Goal: Information Seeking & Learning: Learn about a topic

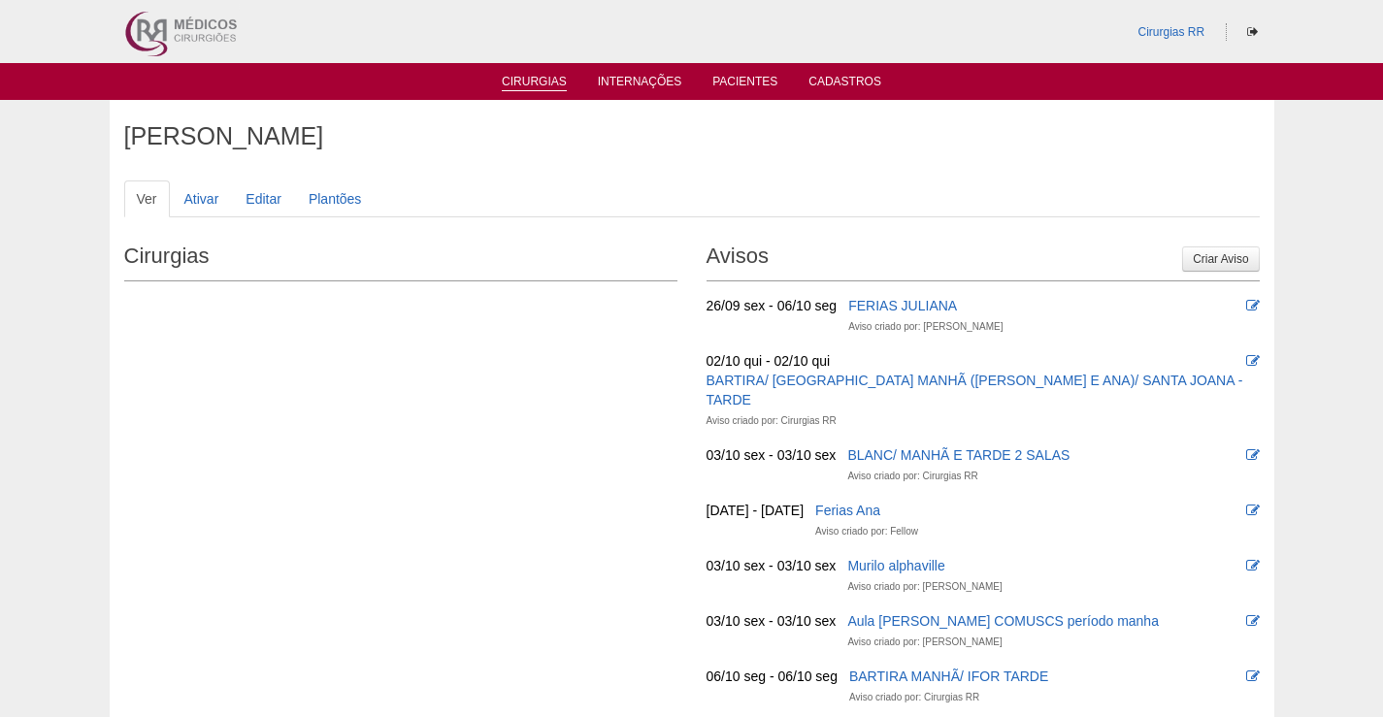
click at [533, 85] on link "Cirurgias" at bounding box center [534, 83] width 65 height 16
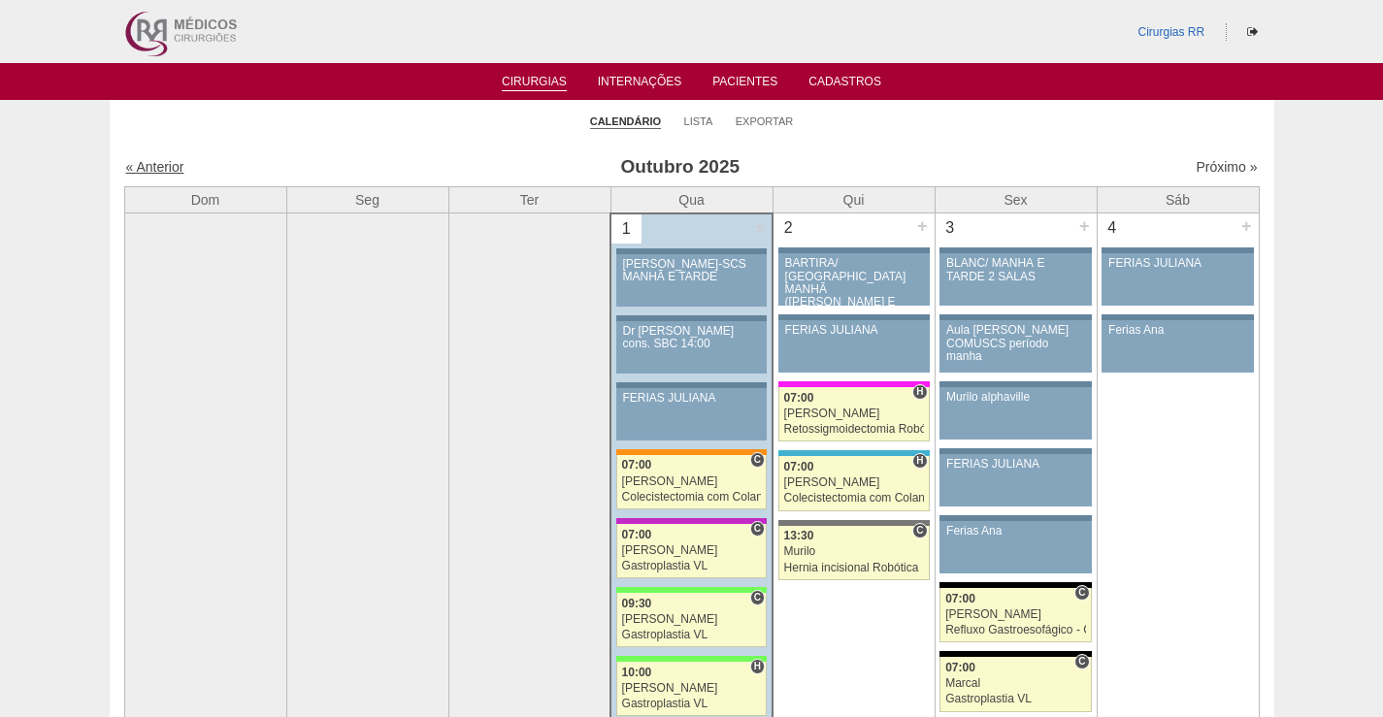
click at [168, 164] on link "« Anterior" at bounding box center [155, 167] width 58 height 16
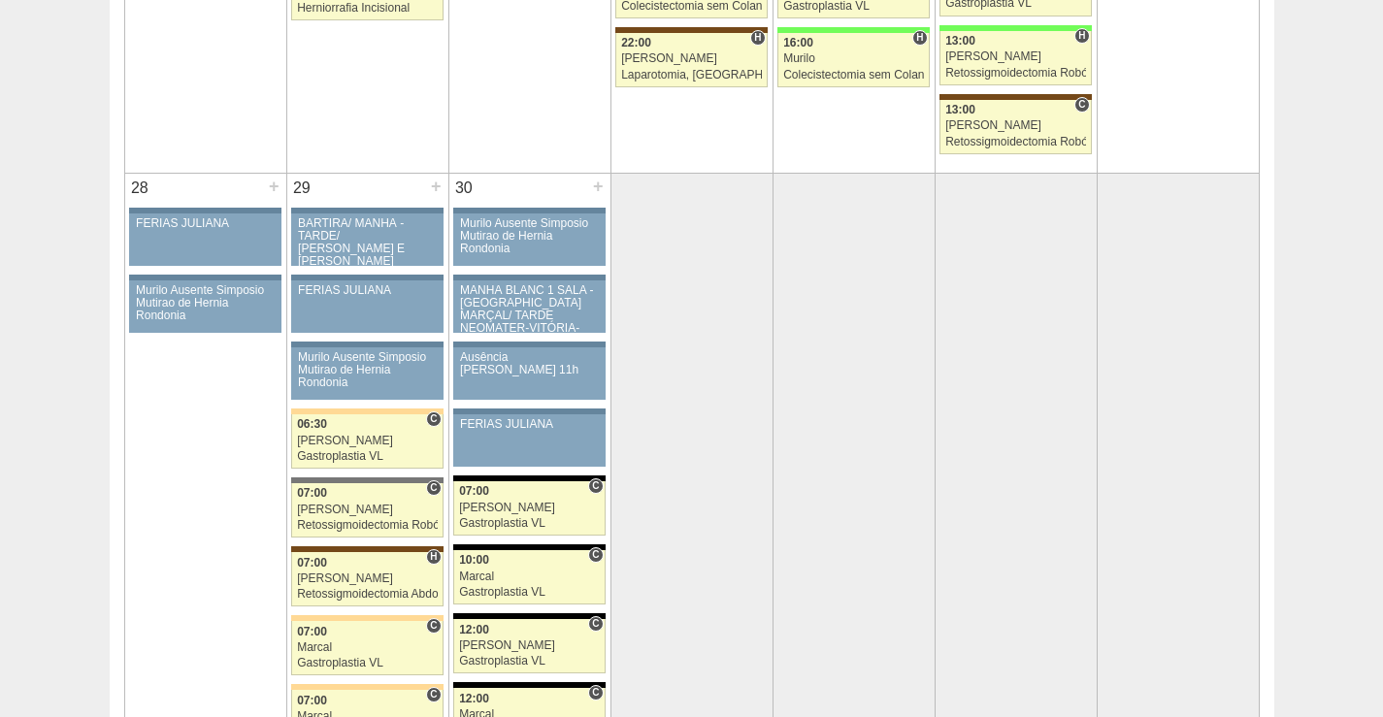
scroll to position [3784, 0]
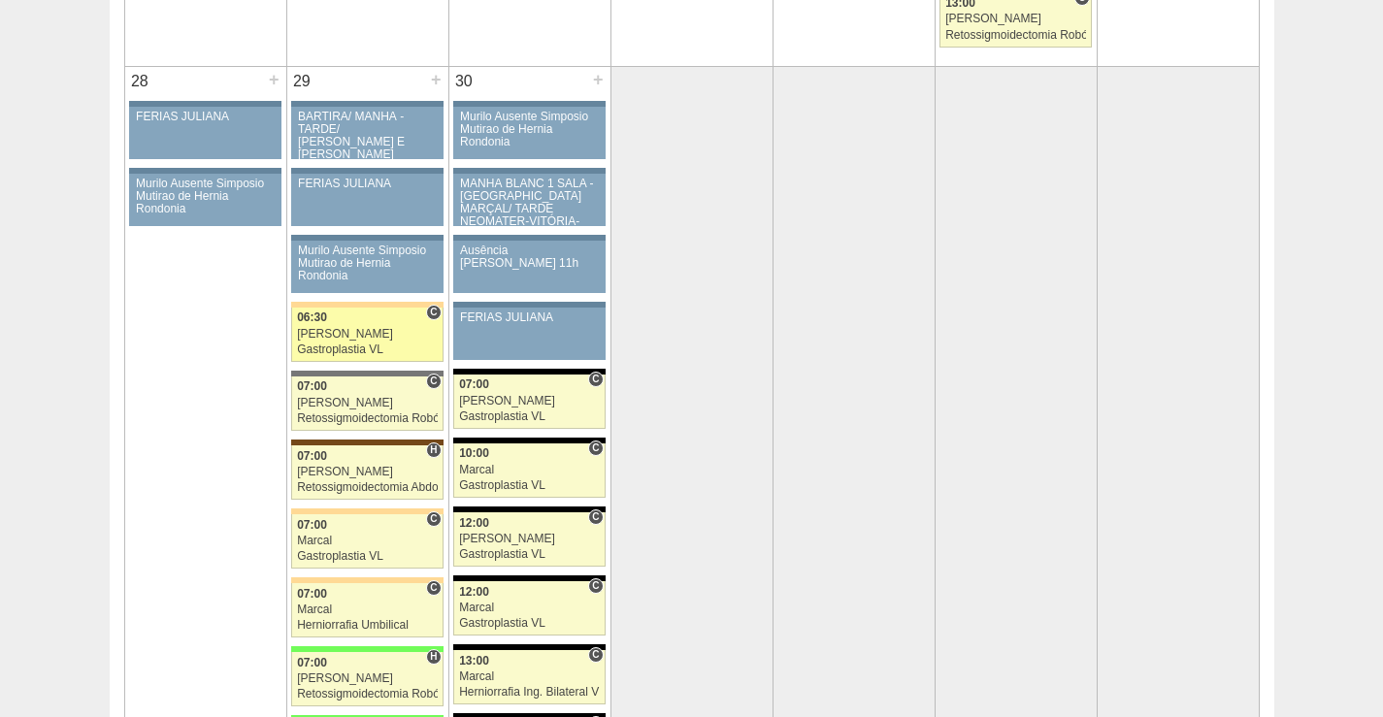
click at [403, 326] on link "89042 Paulo Regina C 06:30 Paulo Regina Gastroplastia VL Hospital Bartira RR Mé…" at bounding box center [366, 335] width 151 height 54
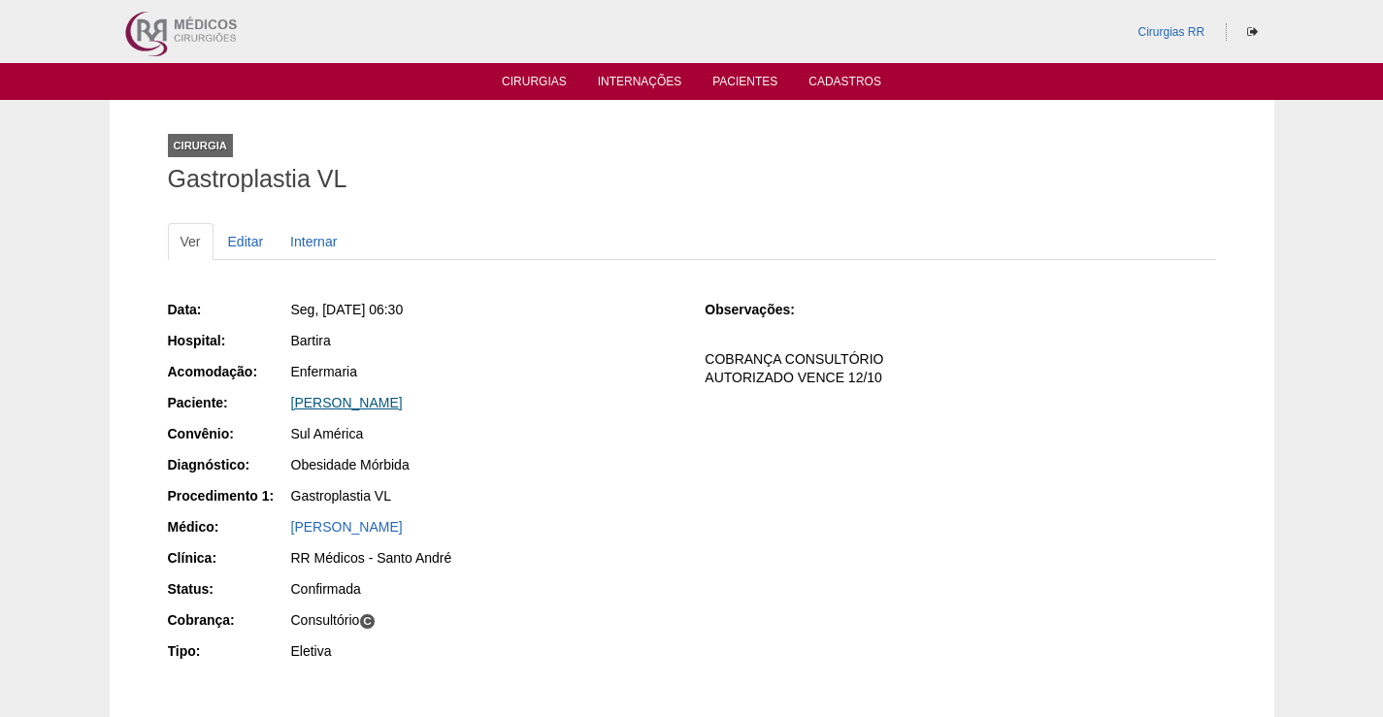
click at [386, 402] on link "[PERSON_NAME]" at bounding box center [347, 403] width 112 height 16
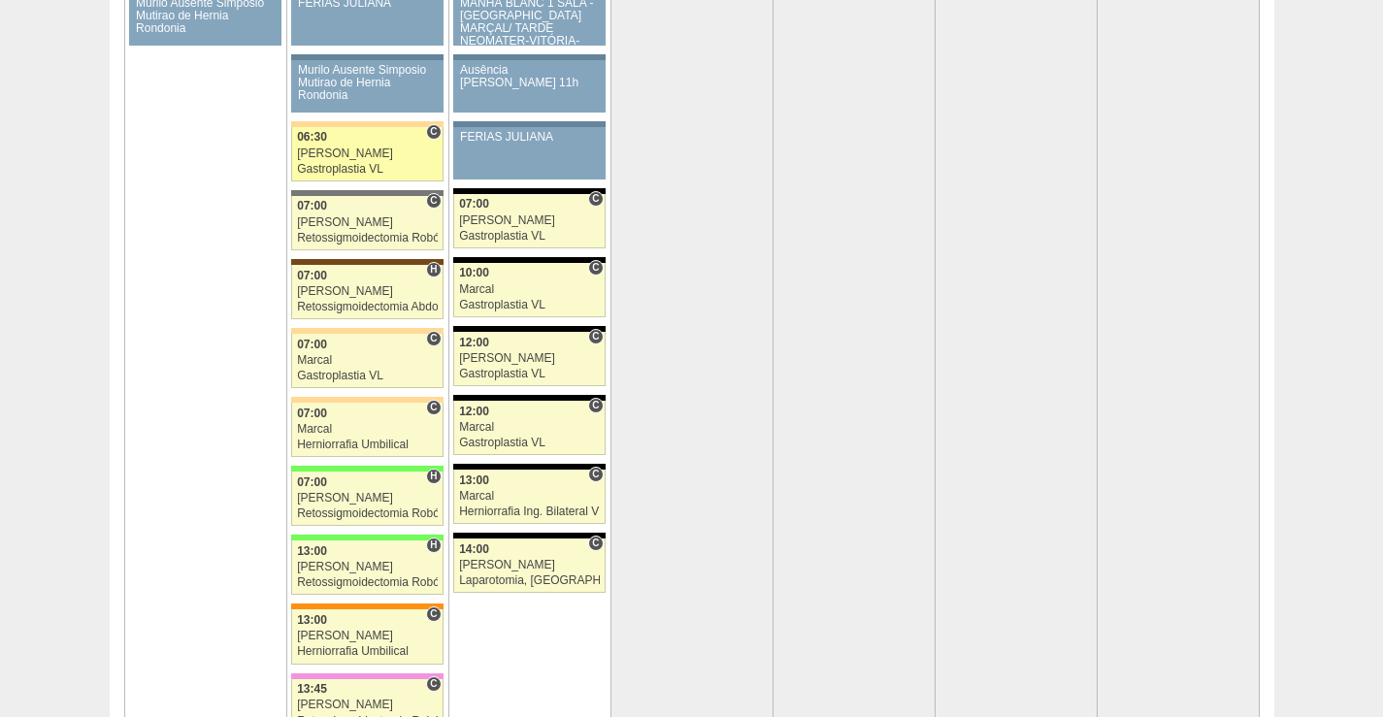
scroll to position [3979, 0]
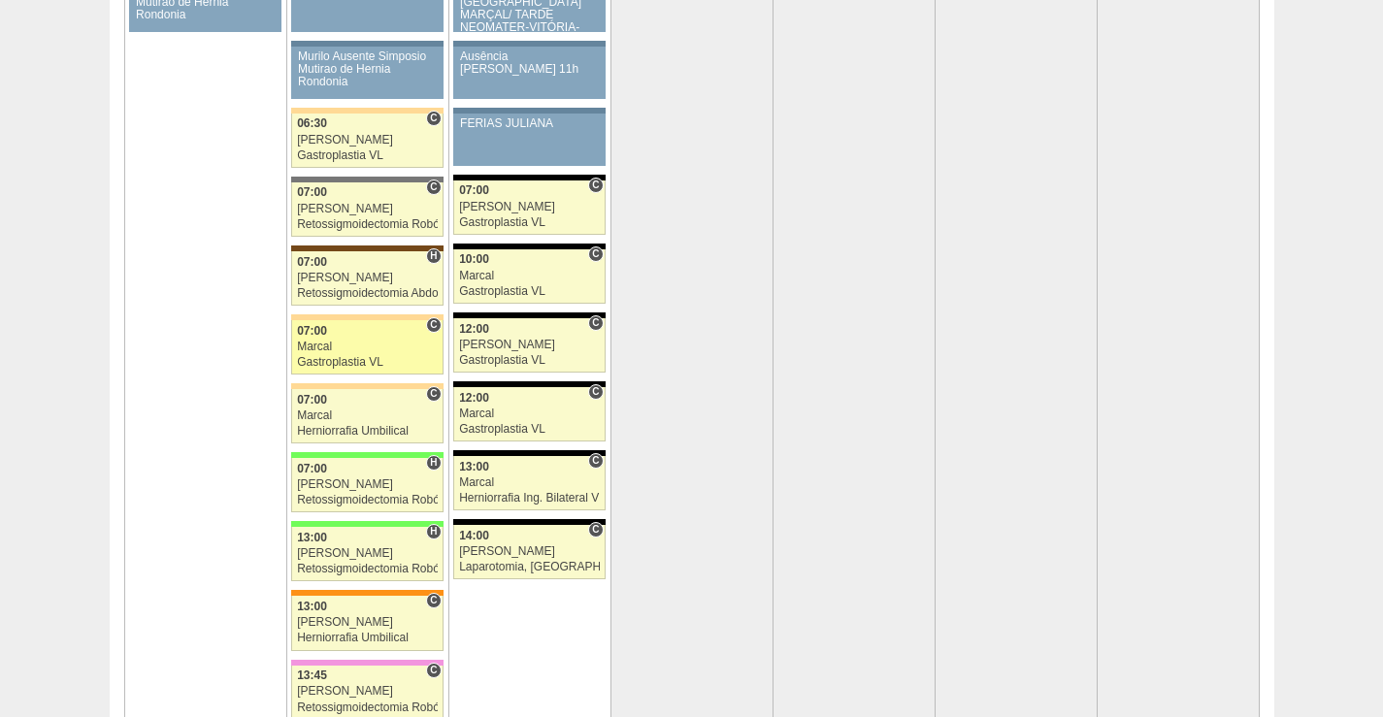
click at [375, 334] on div "07:00" at bounding box center [367, 331] width 141 height 13
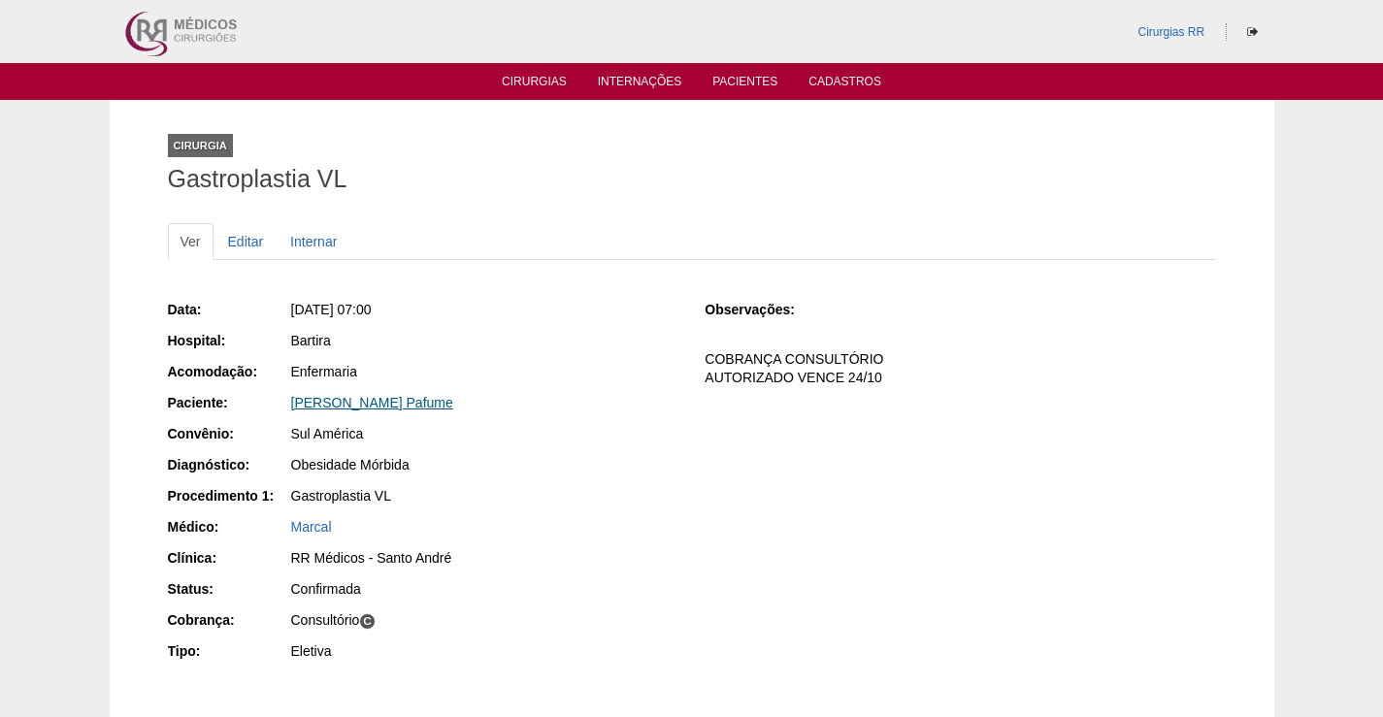
click at [380, 401] on link "[PERSON_NAME] Pafume" at bounding box center [372, 403] width 162 height 16
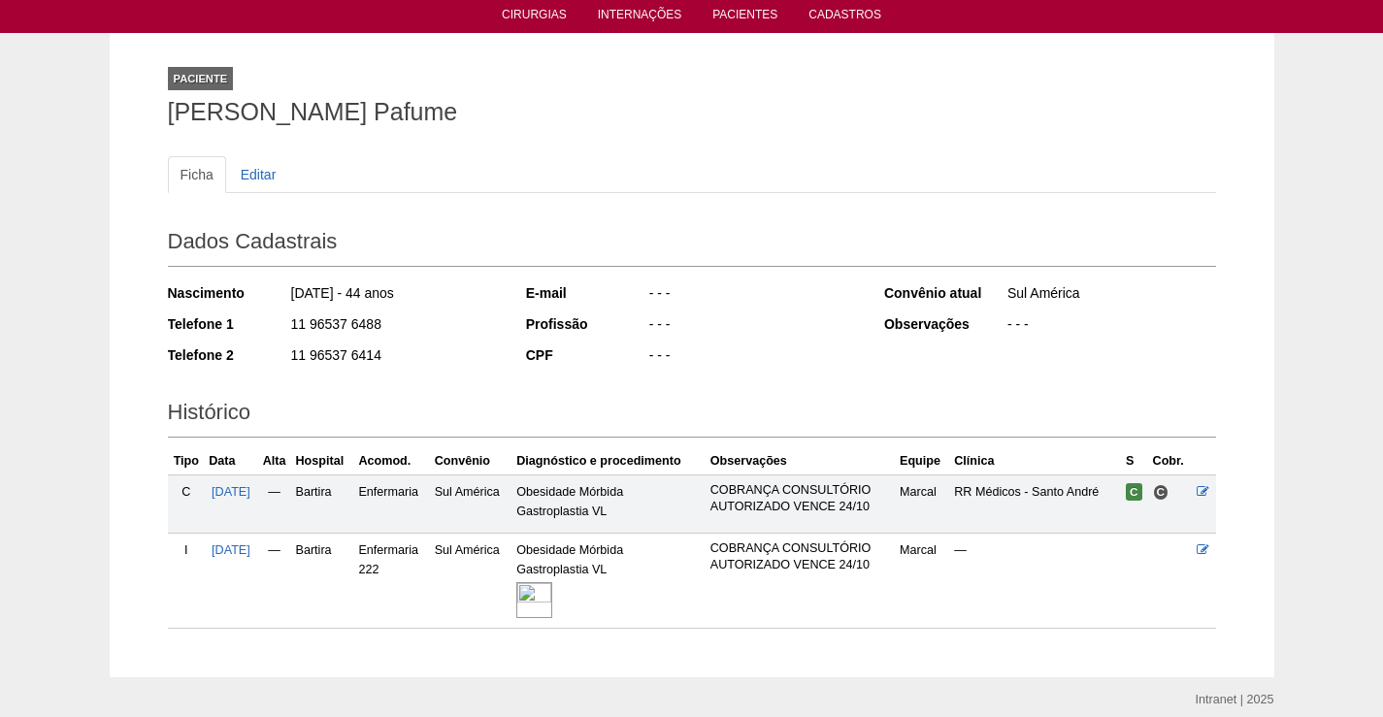
scroll to position [145, 0]
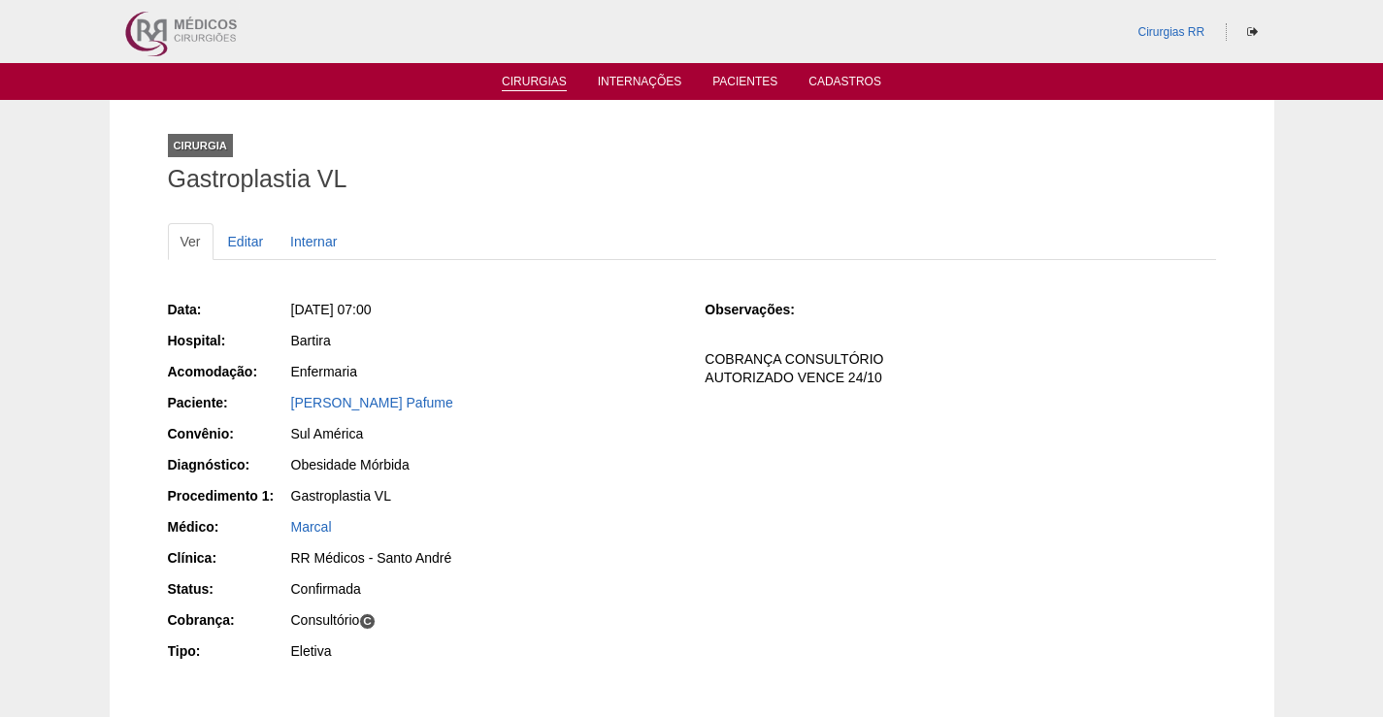
click at [526, 79] on link "Cirurgias" at bounding box center [534, 83] width 65 height 16
click at [542, 80] on link "Cirurgias" at bounding box center [534, 83] width 65 height 16
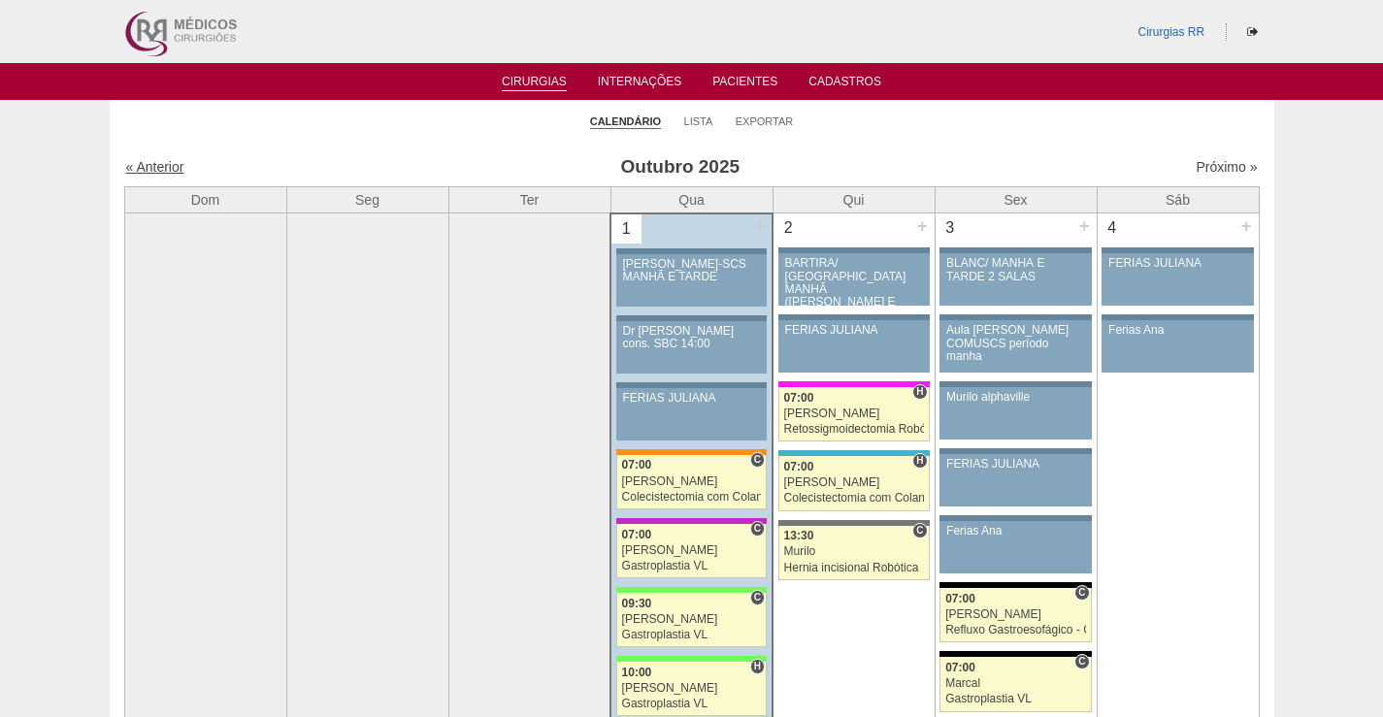
click at [163, 167] on link "« Anterior" at bounding box center [155, 167] width 58 height 16
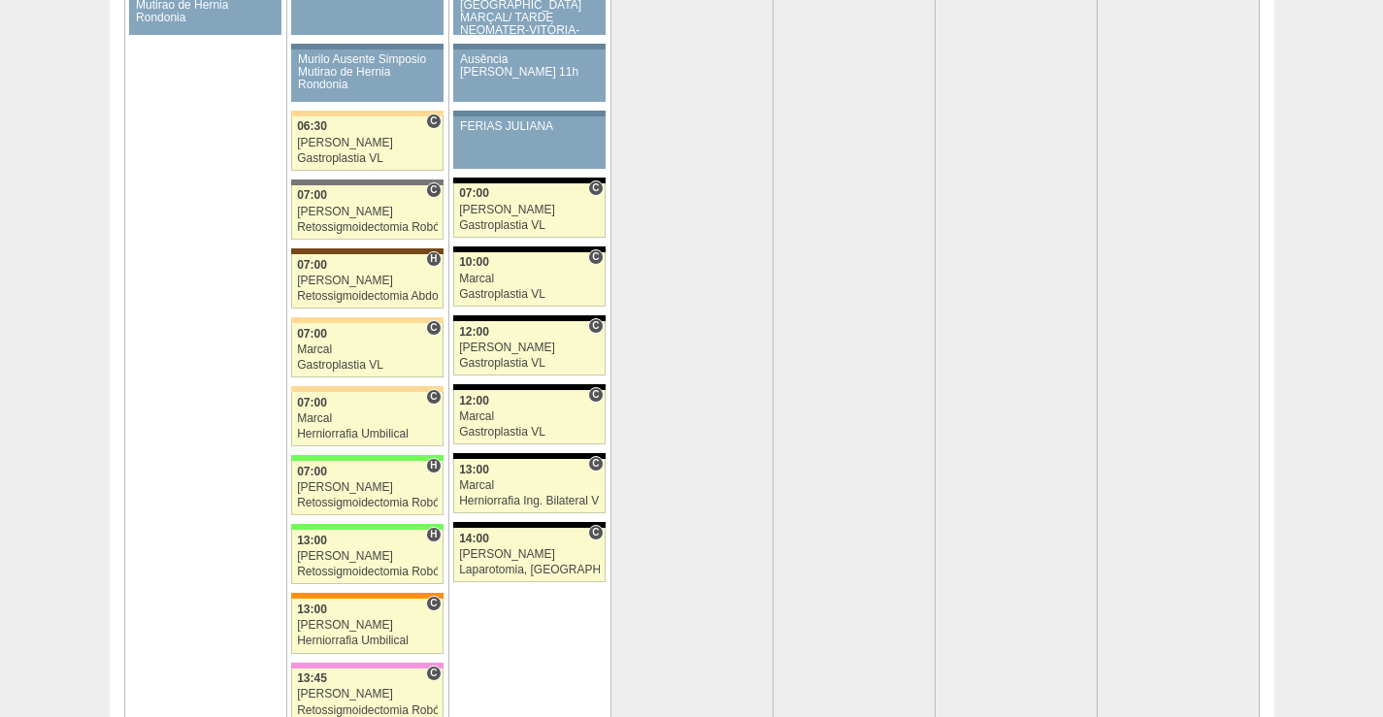
scroll to position [4076, 0]
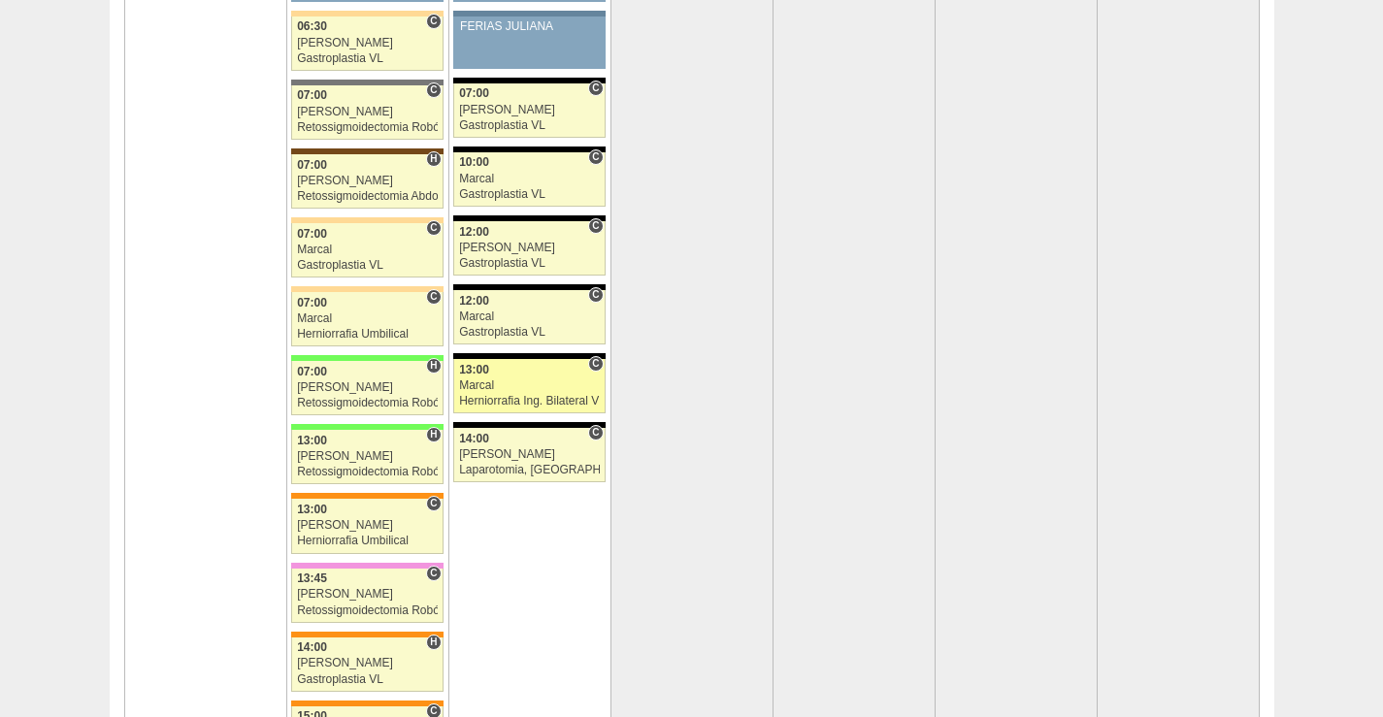
click at [508, 393] on link "89250 Cirurgias RR C 13:00 Marcal Herniorrafia Ing. Bilateral VL Hospital Blanc…" at bounding box center [528, 386] width 151 height 54
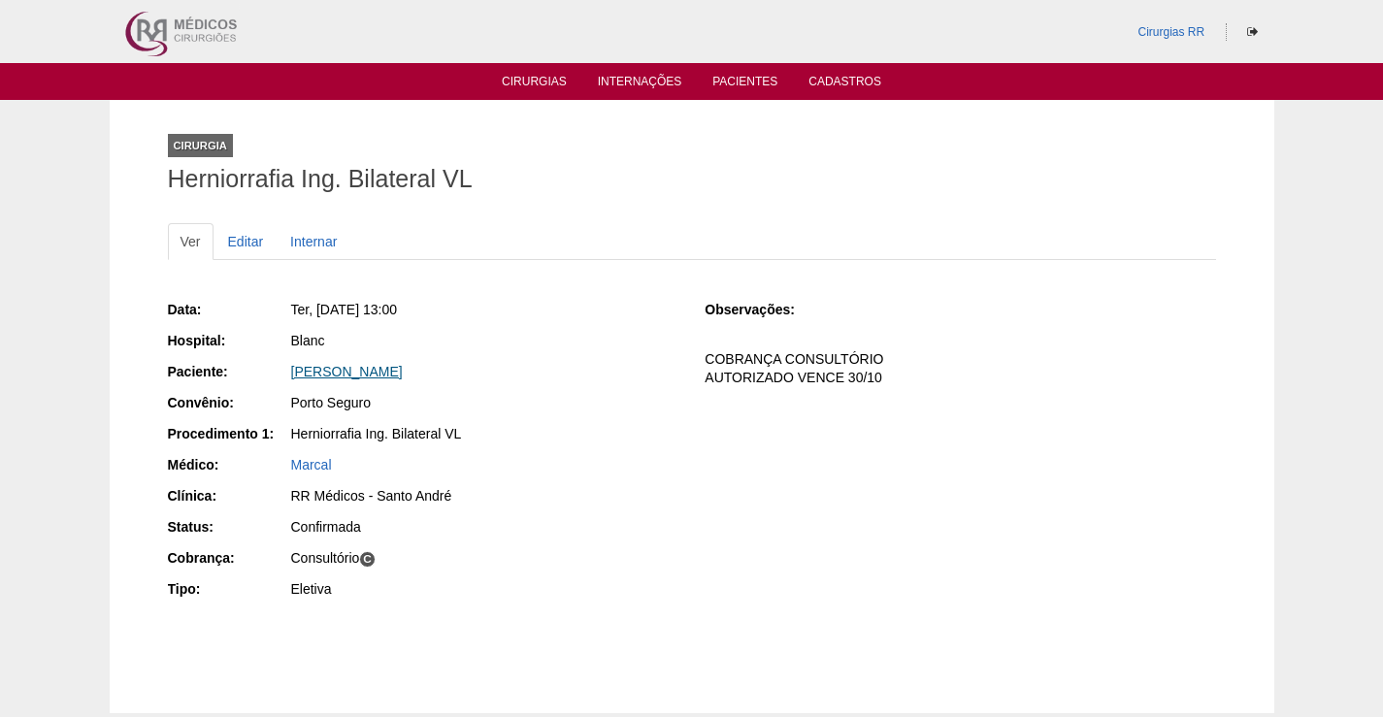
click at [370, 371] on link "[PERSON_NAME]" at bounding box center [347, 372] width 112 height 16
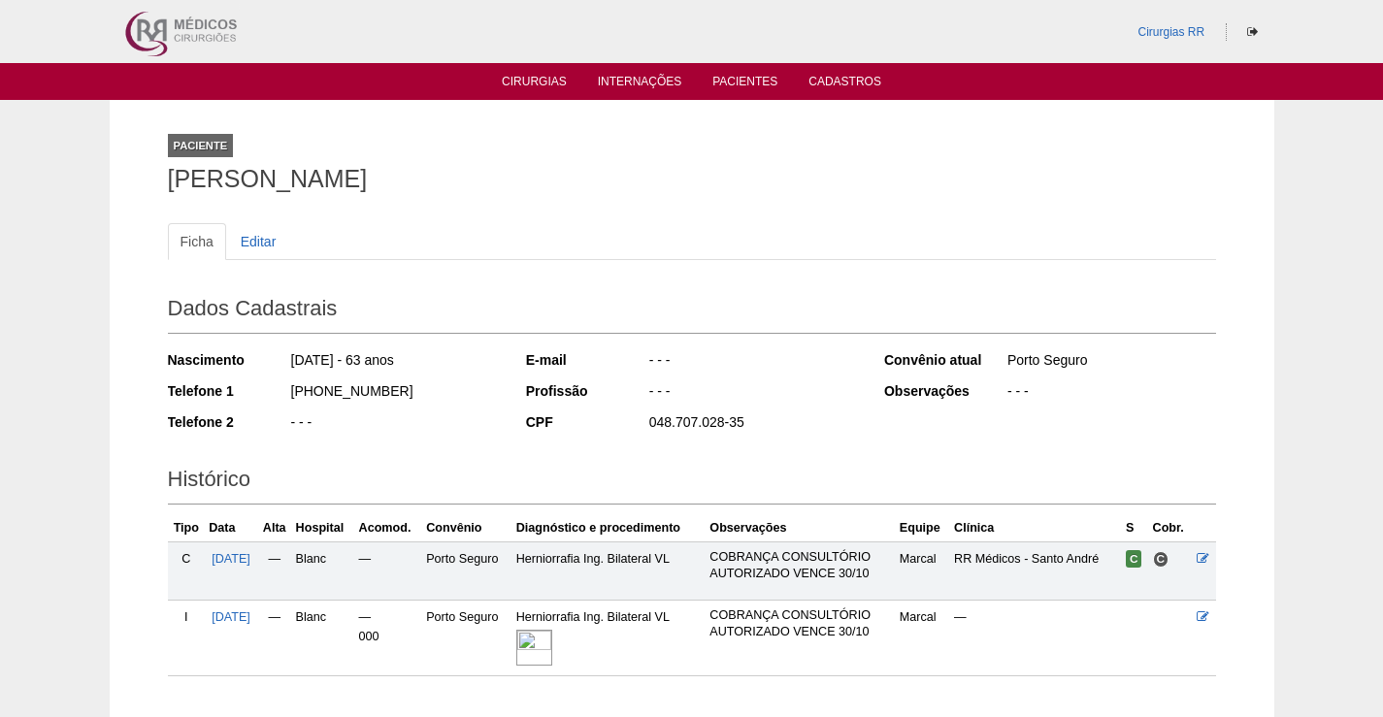
scroll to position [125, 0]
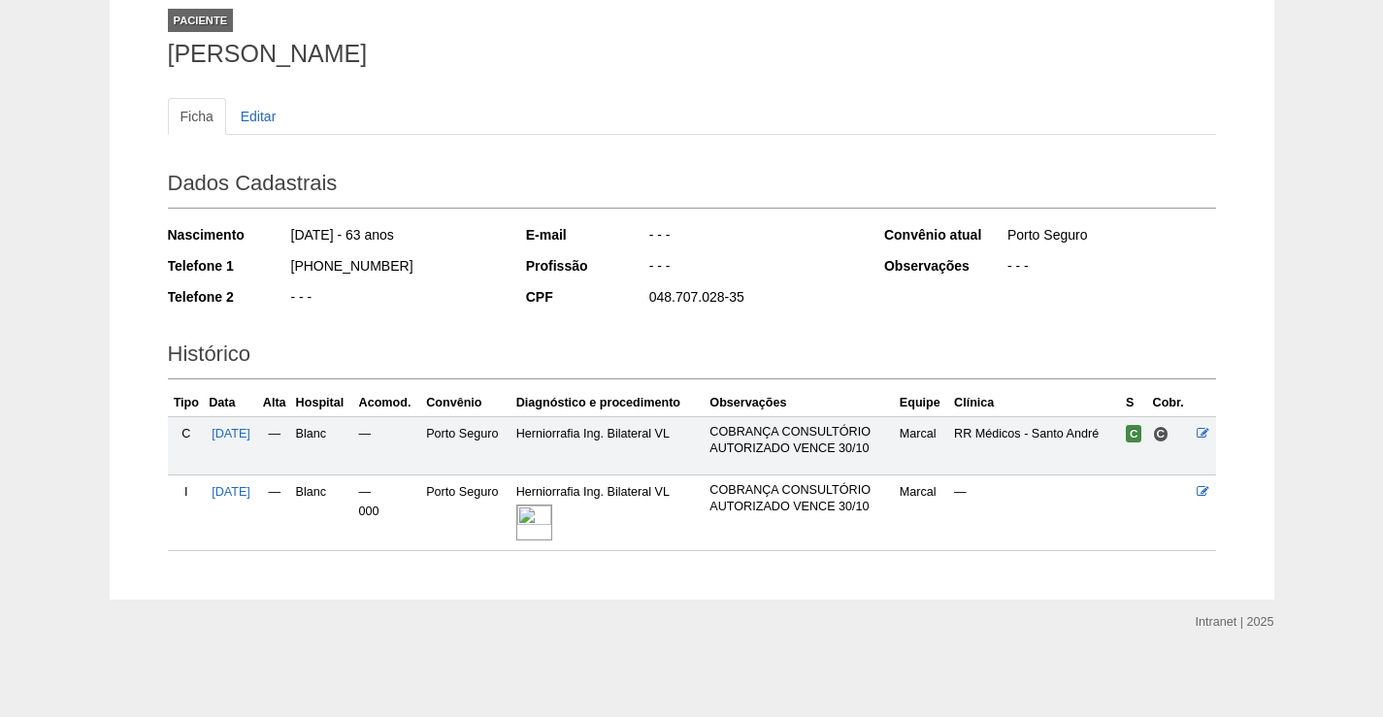
click at [547, 524] on img at bounding box center [534, 523] width 36 height 36
